Goal: Information Seeking & Learning: Learn about a topic

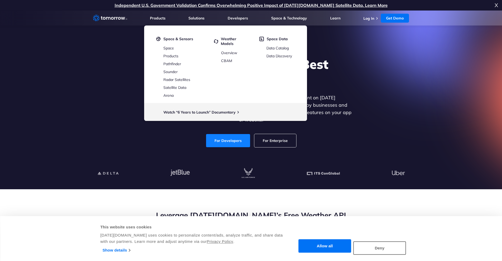
click at [230, 134] on link "For Developers" at bounding box center [228, 140] width 44 height 13
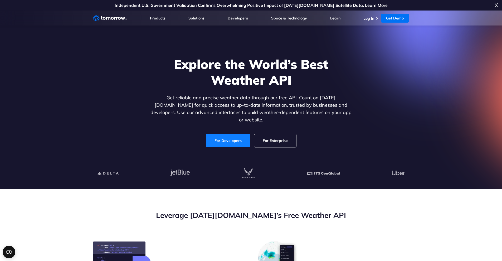
click at [228, 138] on link "For Developers" at bounding box center [228, 140] width 44 height 13
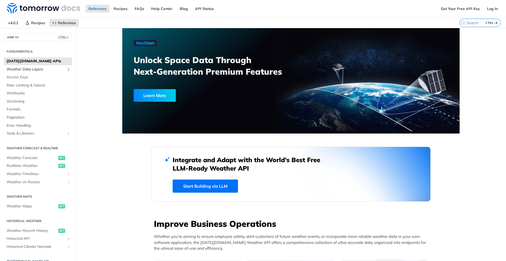
click at [31, 70] on span "Weather Data Layers" at bounding box center [36, 69] width 58 height 5
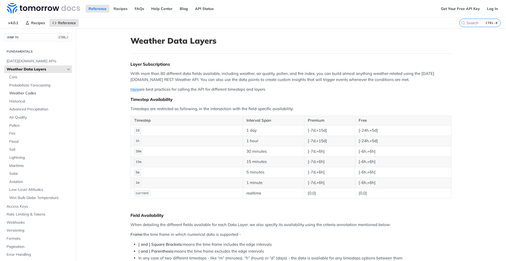
click at [23, 93] on span "Weather Codes" at bounding box center [39, 93] width 61 height 5
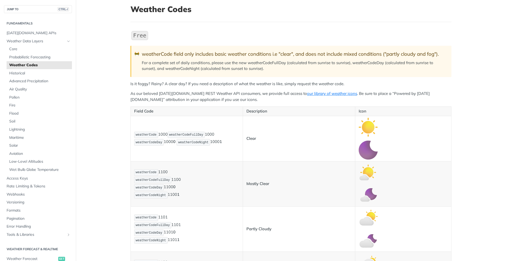
scroll to position [47, 0]
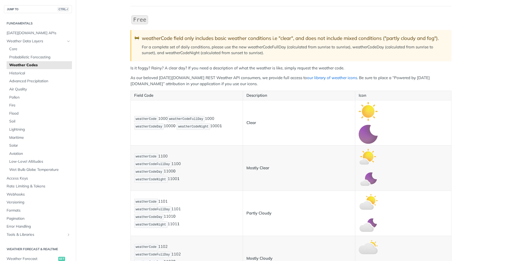
click at [310, 78] on link "our library of weather icons" at bounding box center [332, 77] width 50 height 5
